Goal: Task Accomplishment & Management: Manage account settings

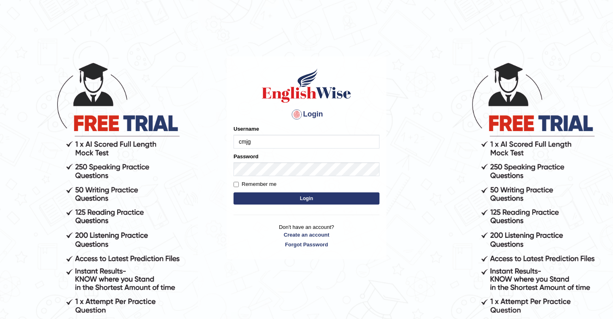
type input "cmjg02092025"
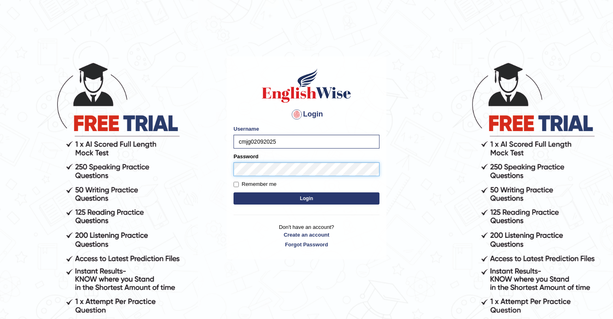
click at [234, 192] on button "Login" at bounding box center [307, 198] width 146 height 12
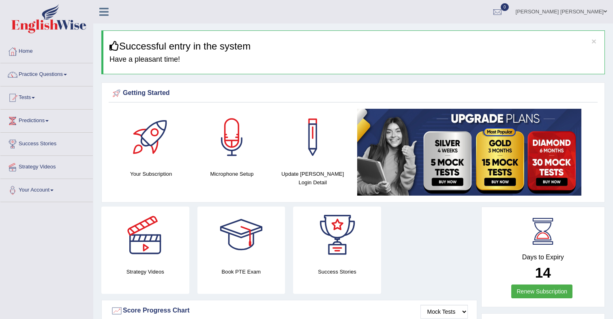
click at [600, 13] on link "Mark Jay Gumogda Corton" at bounding box center [561, 10] width 103 height 21
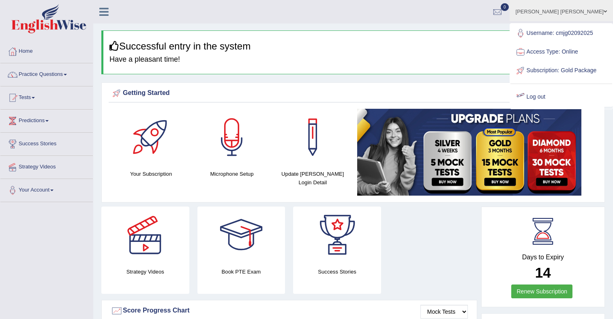
click at [557, 106] on link "Log out" at bounding box center [562, 97] width 102 height 19
